Goal: Task Accomplishment & Management: Use online tool/utility

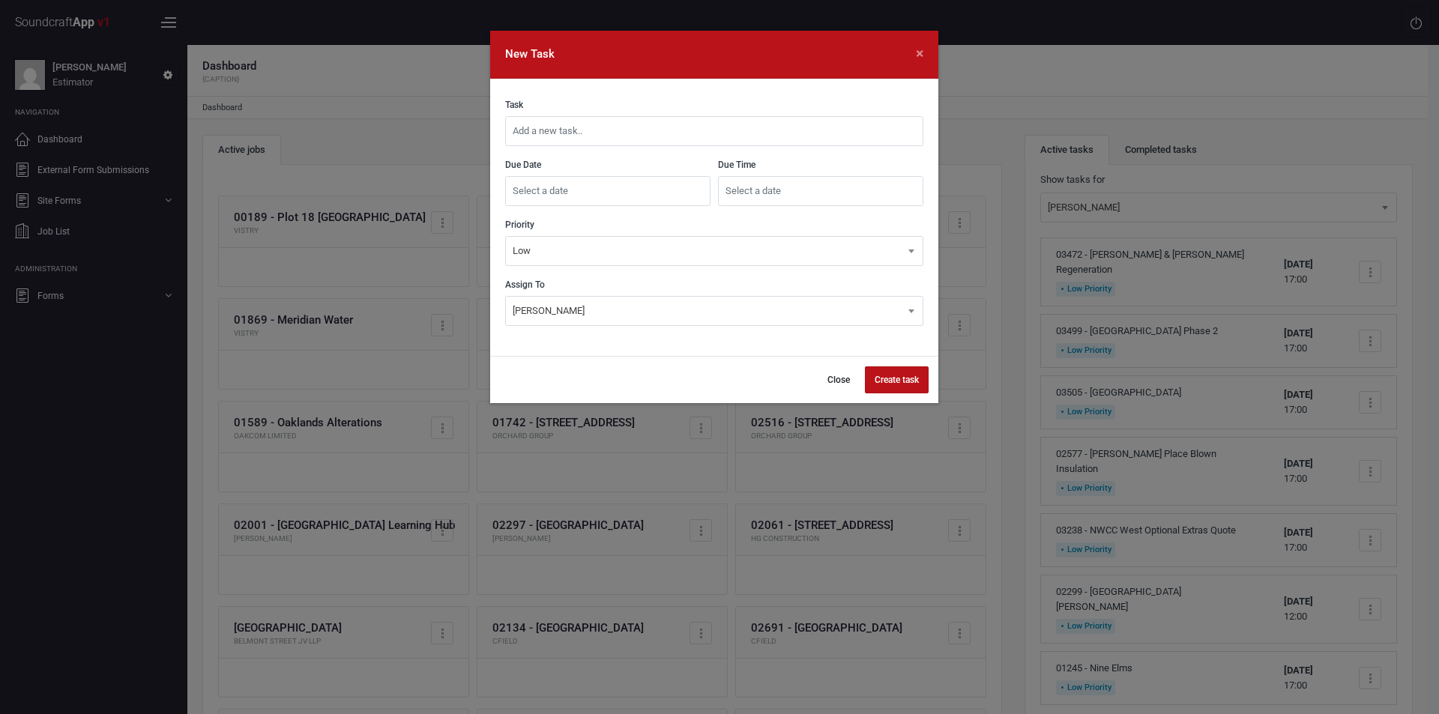
click at [625, 127] on input "text" at bounding box center [714, 131] width 418 height 30
type input "2"
type input "03515 - [GEOGRAPHIC_DATA]"
click at [614, 193] on input "text" at bounding box center [607, 191] width 205 height 30
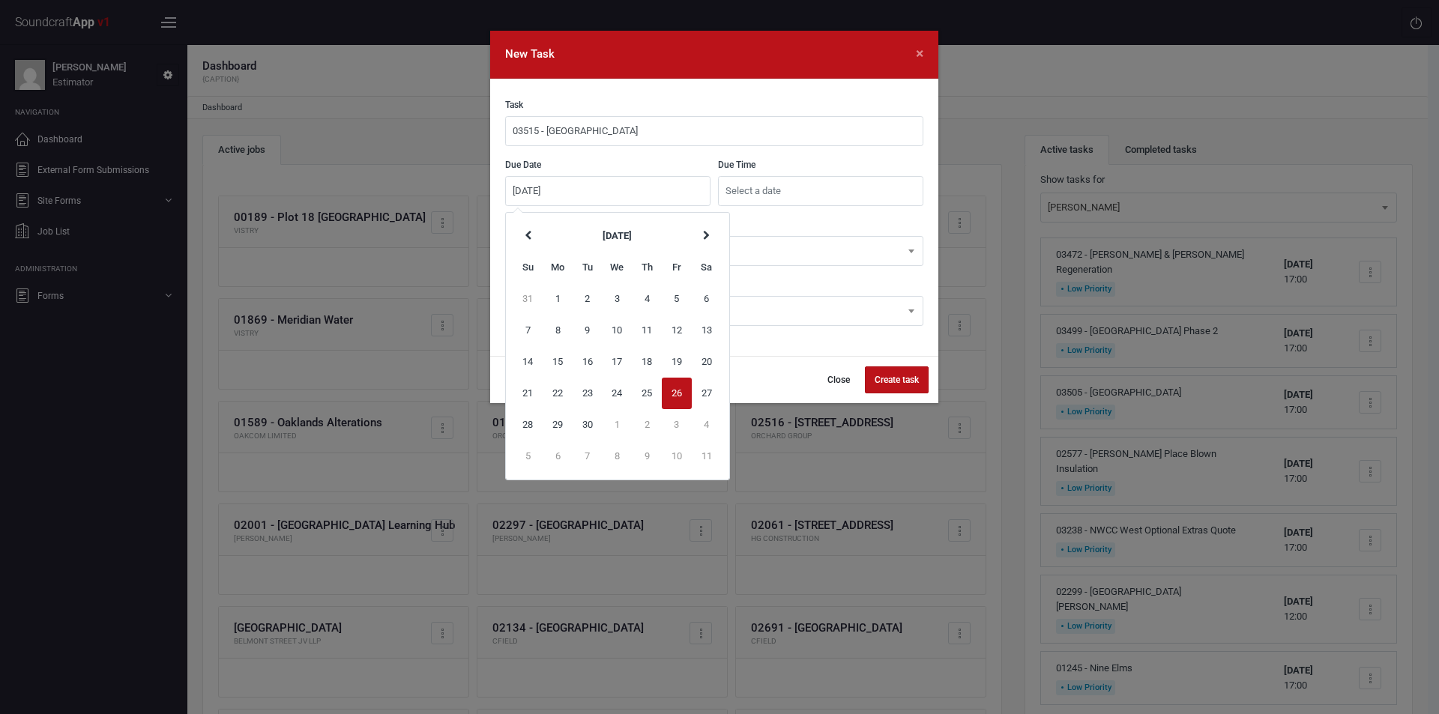
type input "[DATE]"
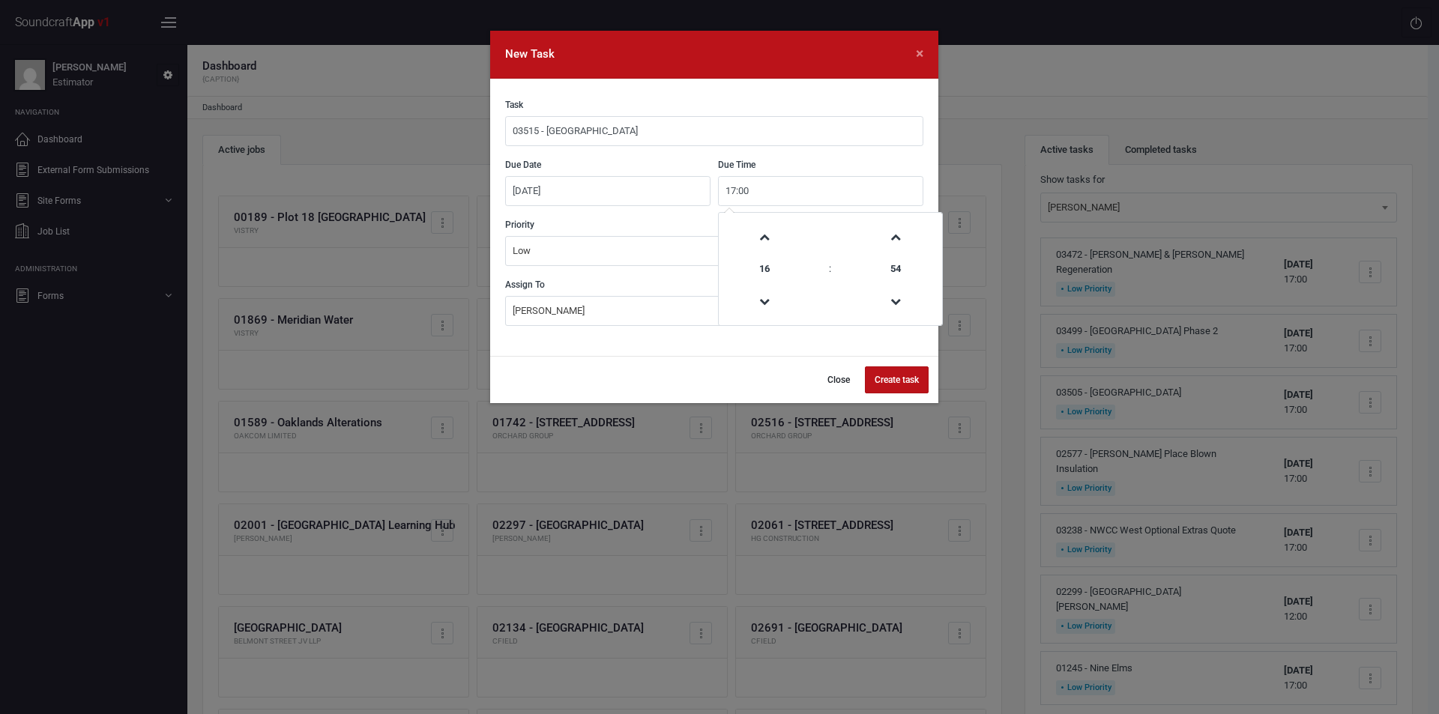
type input "17:00"
click at [875, 384] on button "Create task" at bounding box center [897, 380] width 64 height 27
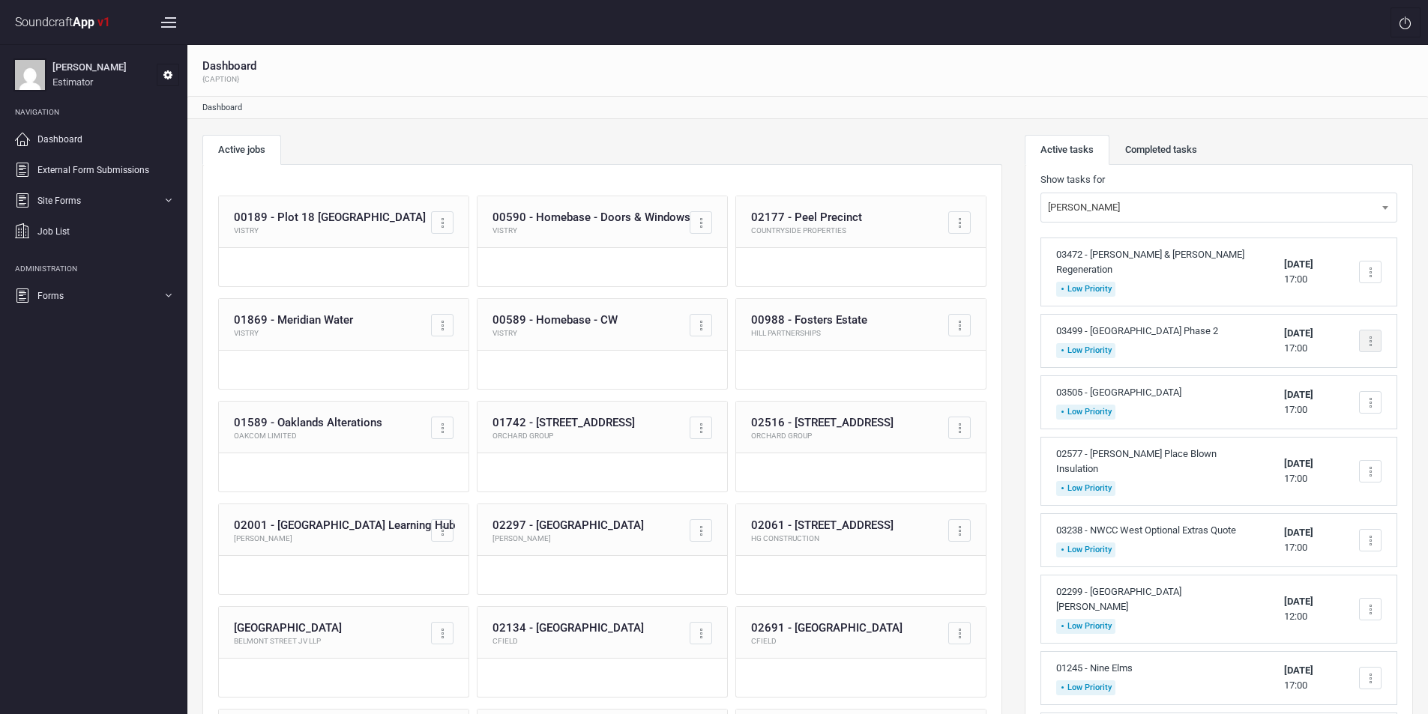
click at [1372, 330] on div at bounding box center [1370, 341] width 22 height 22
click at [1310, 362] on link "Complete task" at bounding box center [1306, 377] width 148 height 30
